Goal: Task Accomplishment & Management: Manage account settings

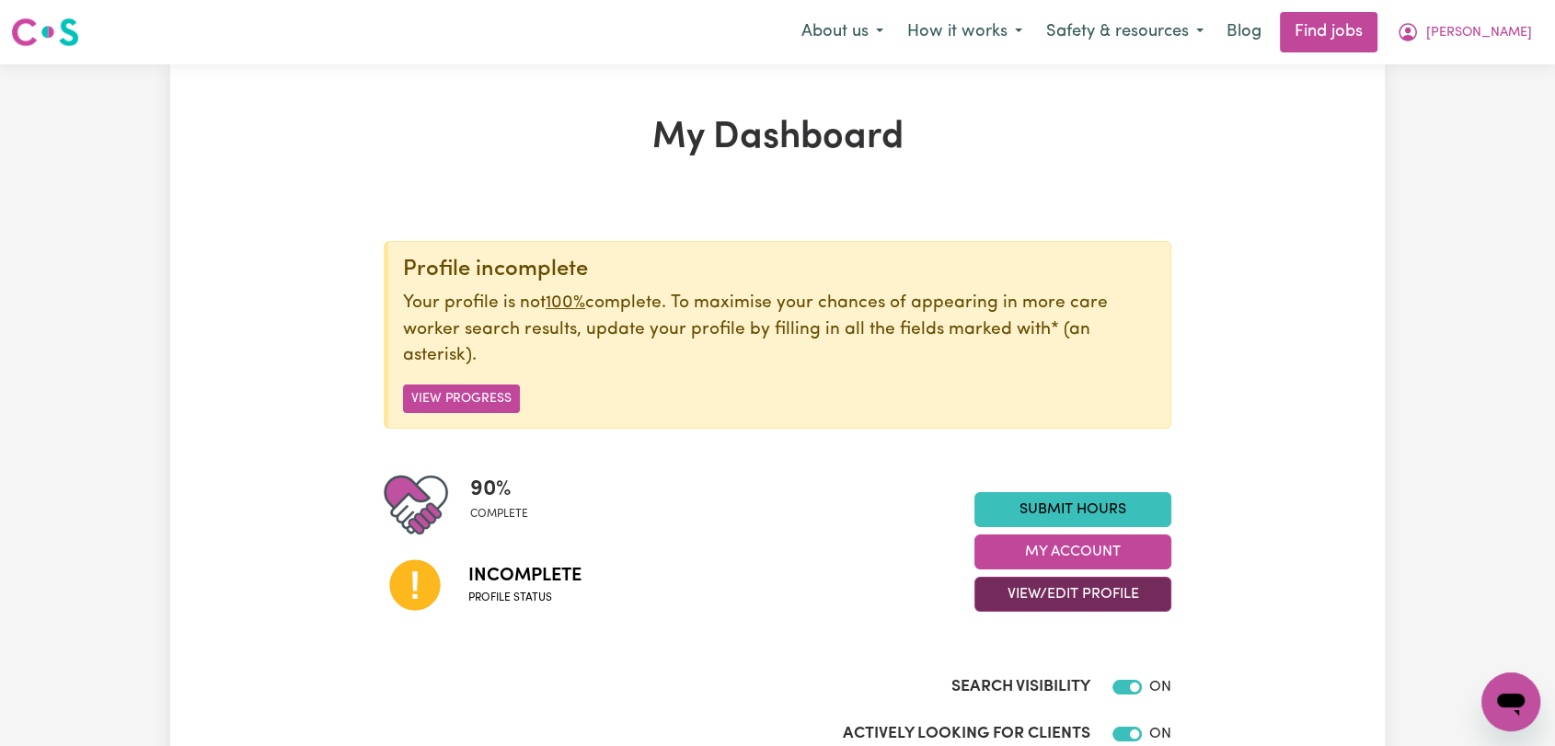
click at [1066, 591] on button "View/Edit Profile" at bounding box center [1072, 594] width 197 height 35
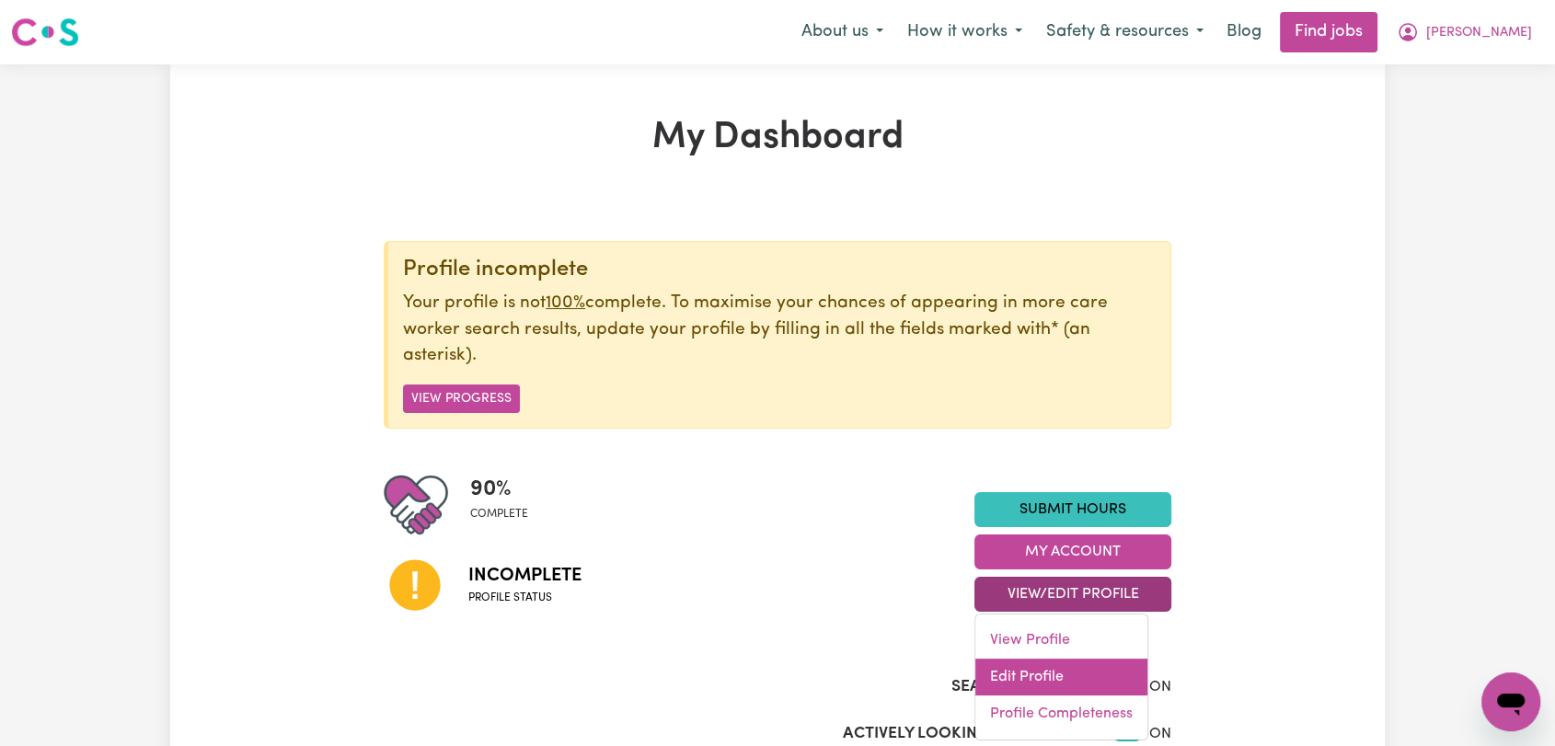
click at [1053, 664] on link "Edit Profile" at bounding box center [1061, 677] width 172 height 37
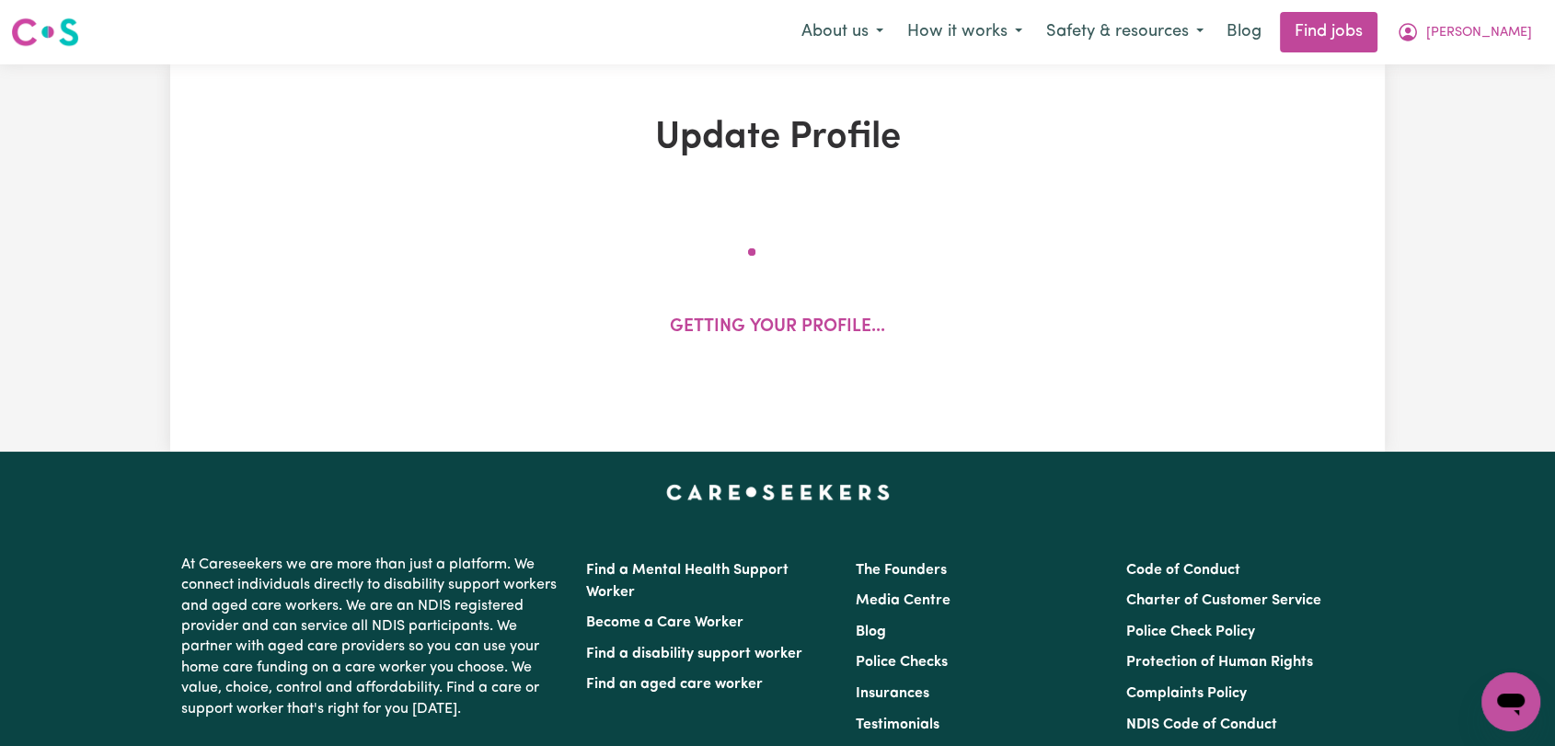
select select "[DEMOGRAPHIC_DATA]"
select select "Australian PR"
select select "Studying a healthcare related degree or qualification"
select select "50"
select select "85"
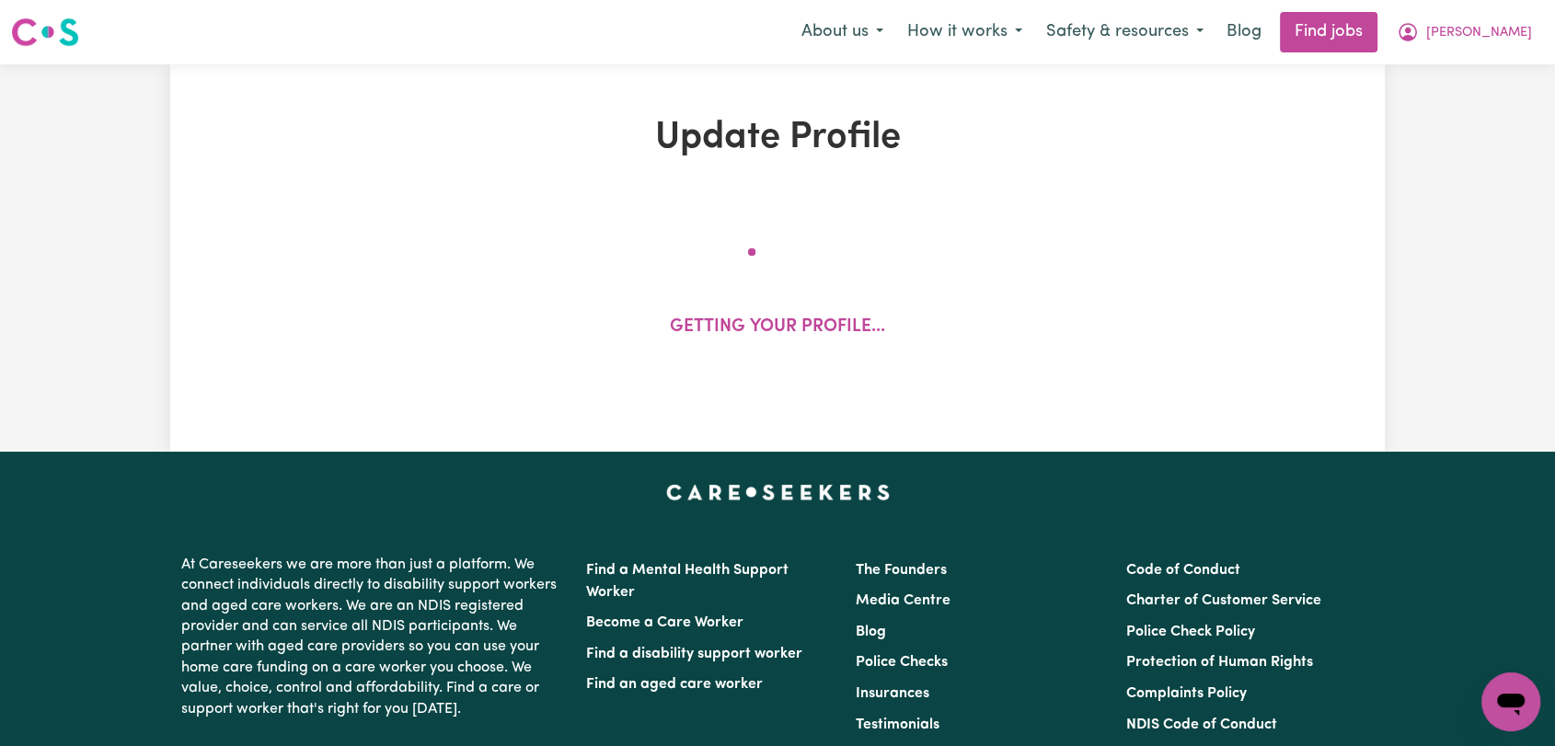
select select "120"
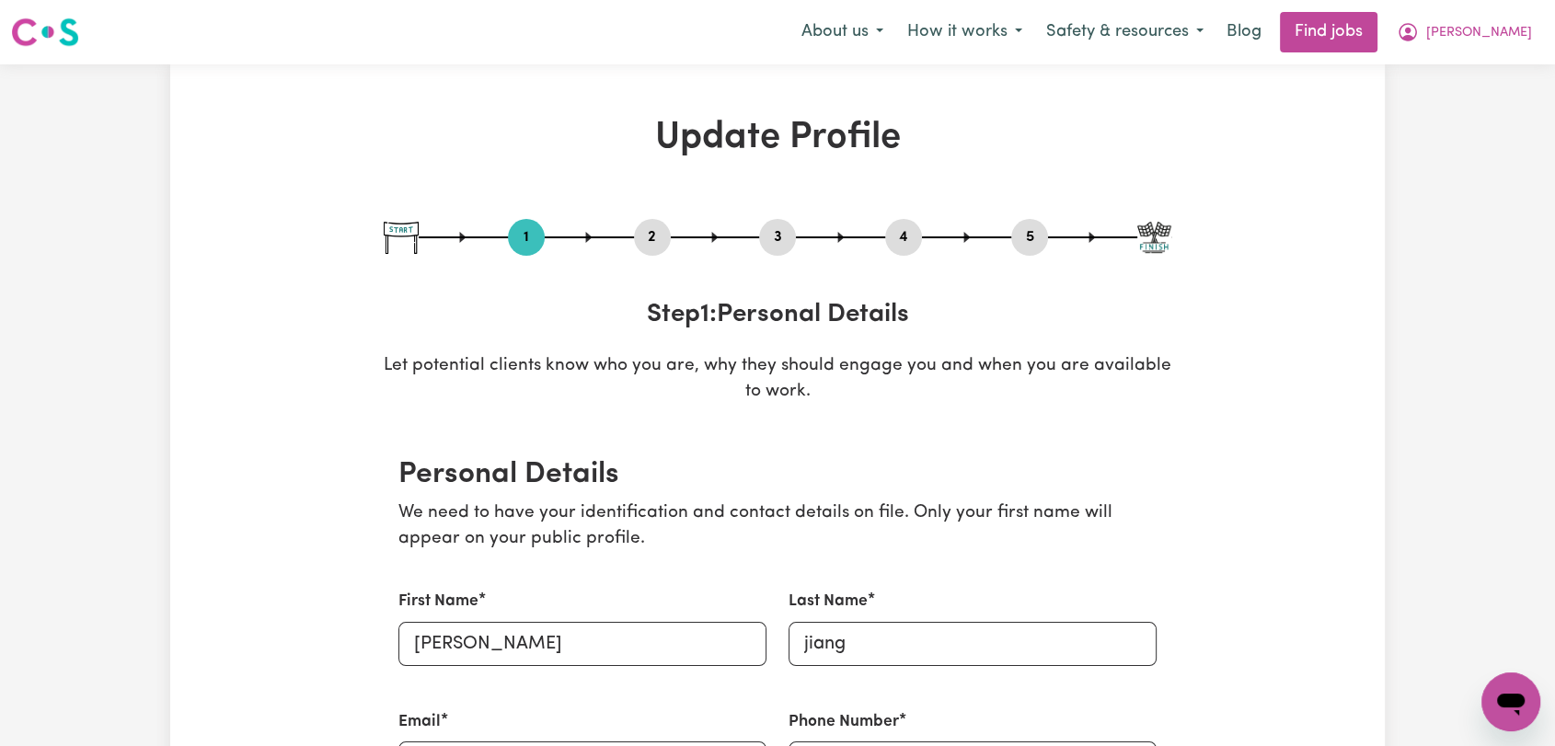
click at [778, 230] on button "3" at bounding box center [777, 237] width 37 height 24
select select "Certificate III (Individual Support)"
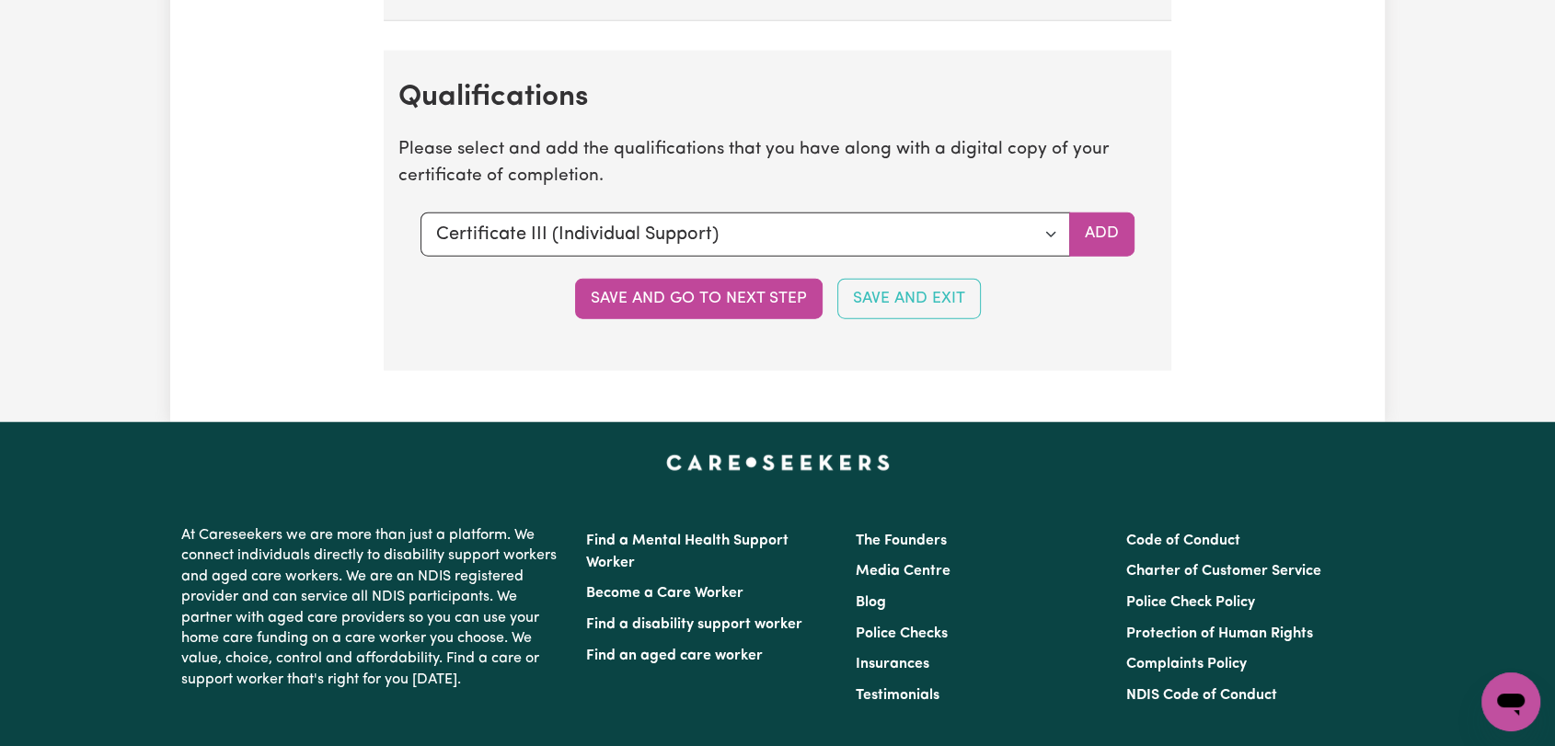
scroll to position [4703, 0]
click at [1092, 230] on button "Add" at bounding box center [1101, 234] width 65 height 44
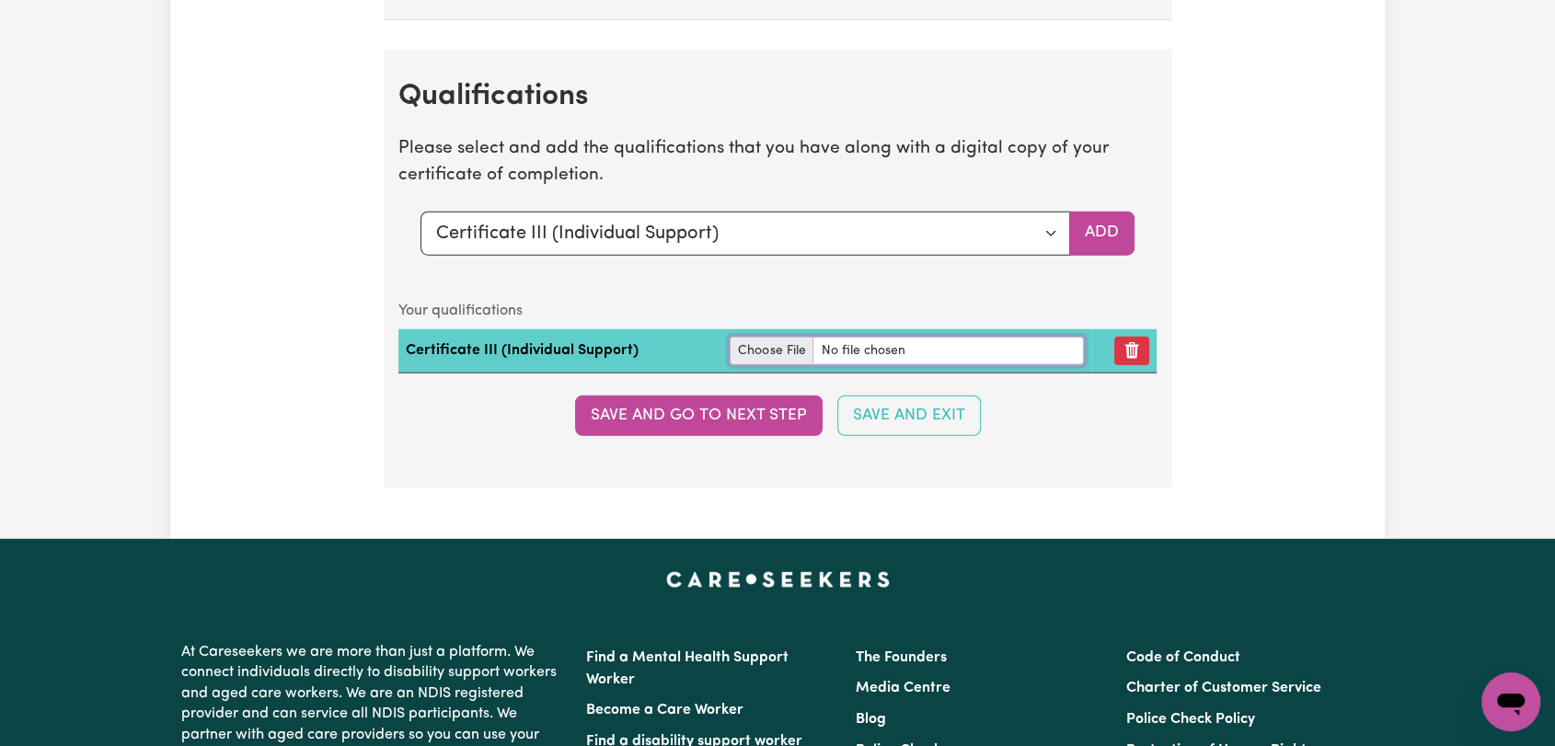
click at [778, 337] on input "file" at bounding box center [907, 351] width 354 height 29
type input "C:\fakepath\[PERSON_NAME] - Certificate III Individual Support --.pdf"
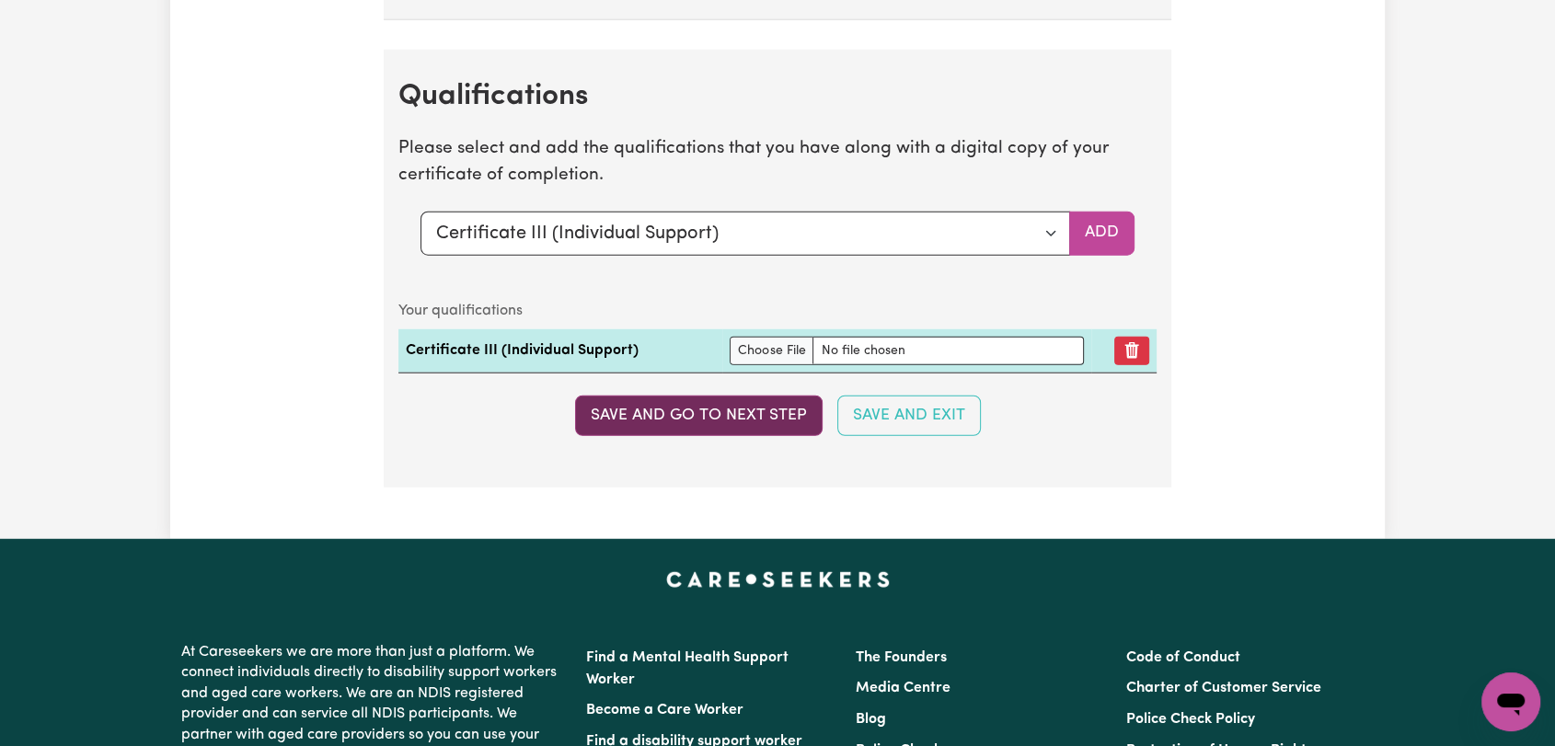
click at [736, 396] on button "Save and go to next step" at bounding box center [699, 416] width 248 height 40
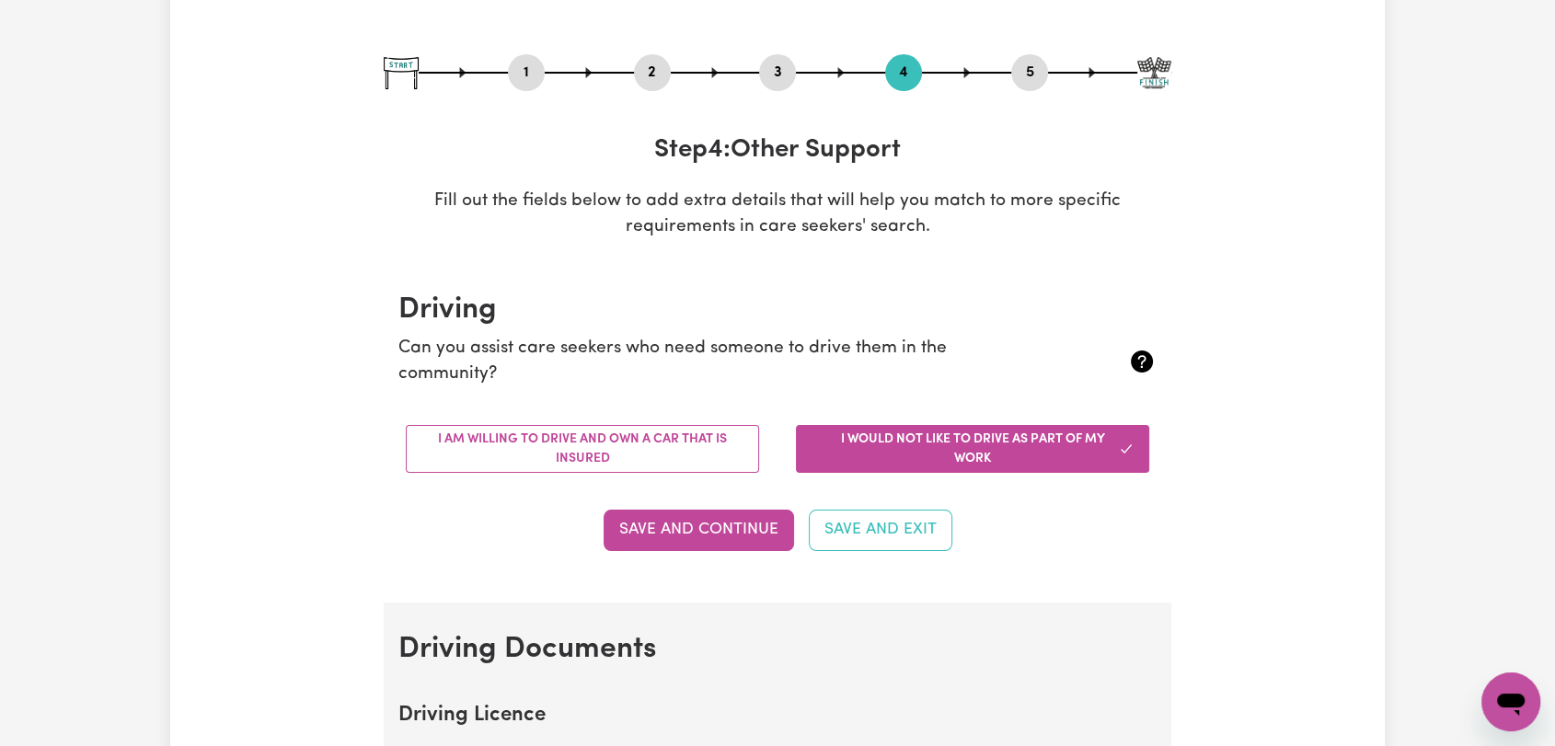
scroll to position [0, 0]
